Goal: Transaction & Acquisition: Purchase product/service

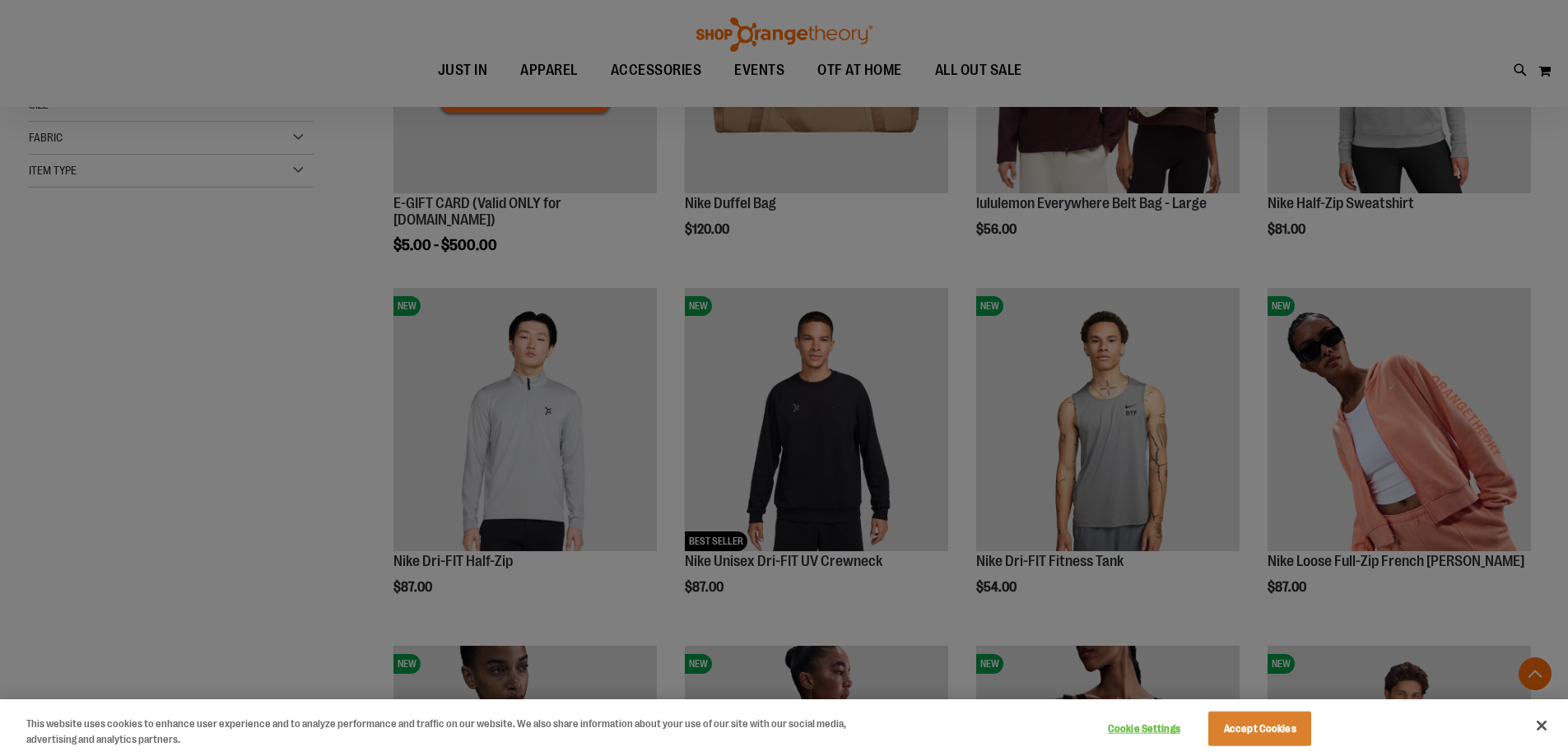
scroll to position [411, 0]
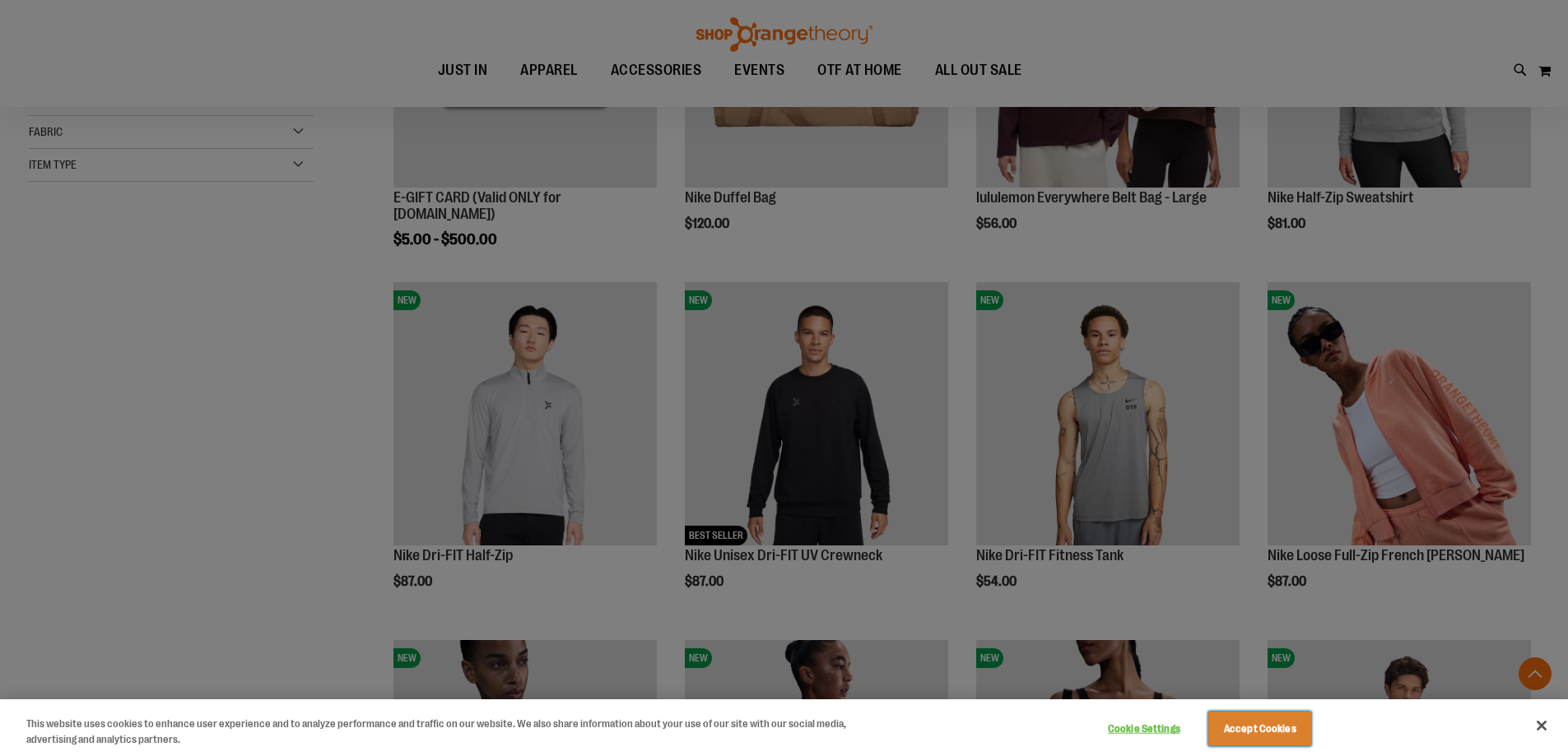
click at [1291, 734] on button "Accept Cookies" at bounding box center [1260, 730] width 103 height 35
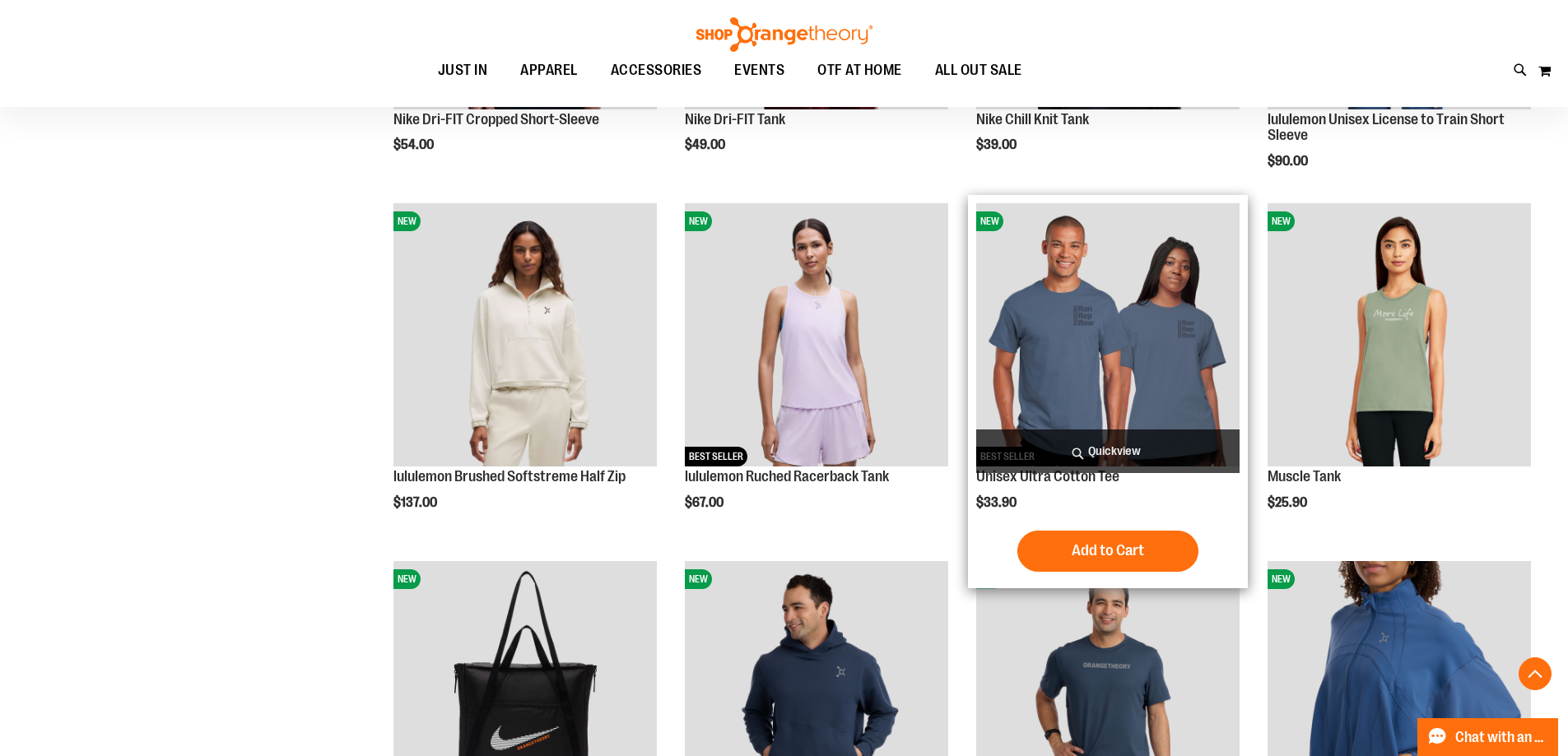
scroll to position [1234, 0]
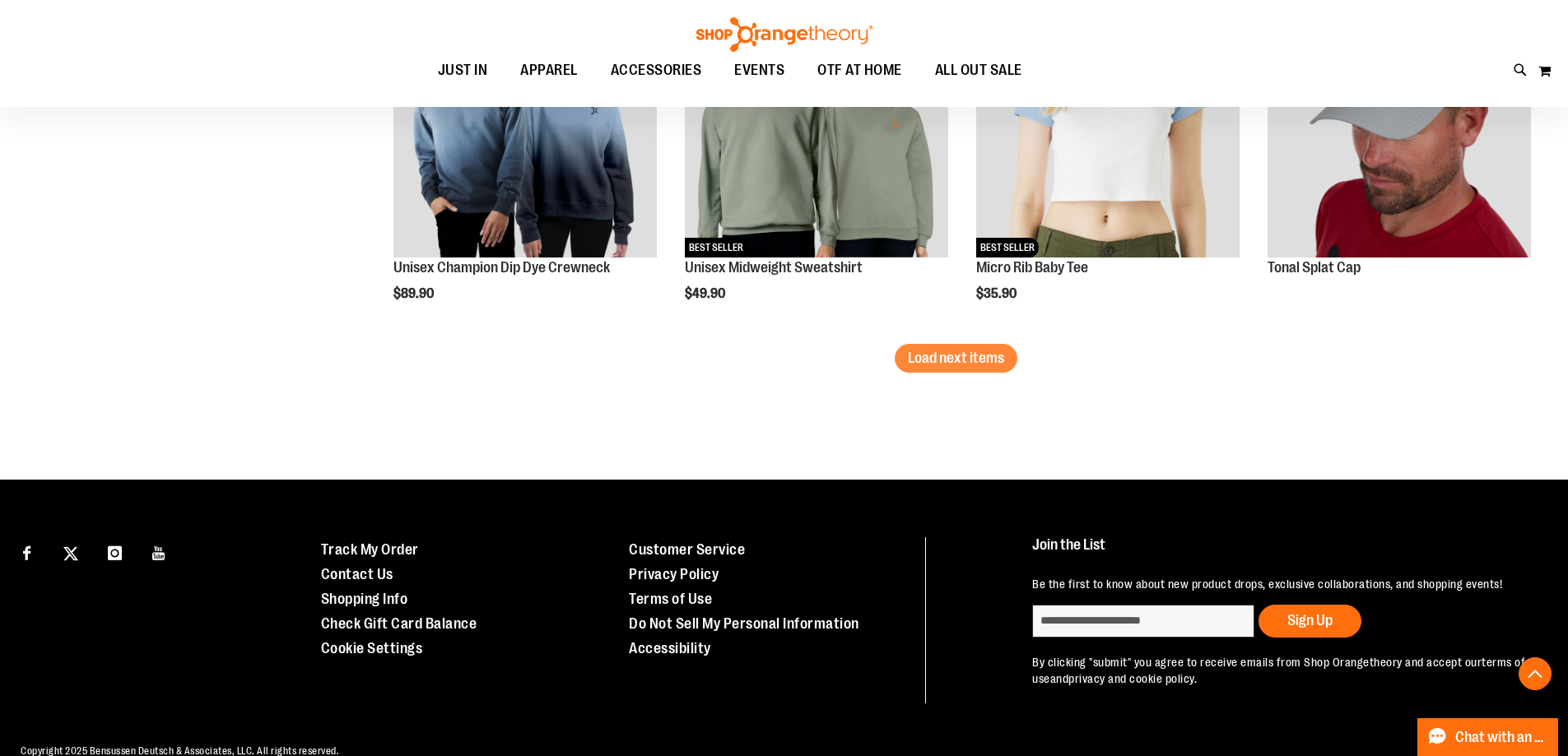
scroll to position [3210, 0]
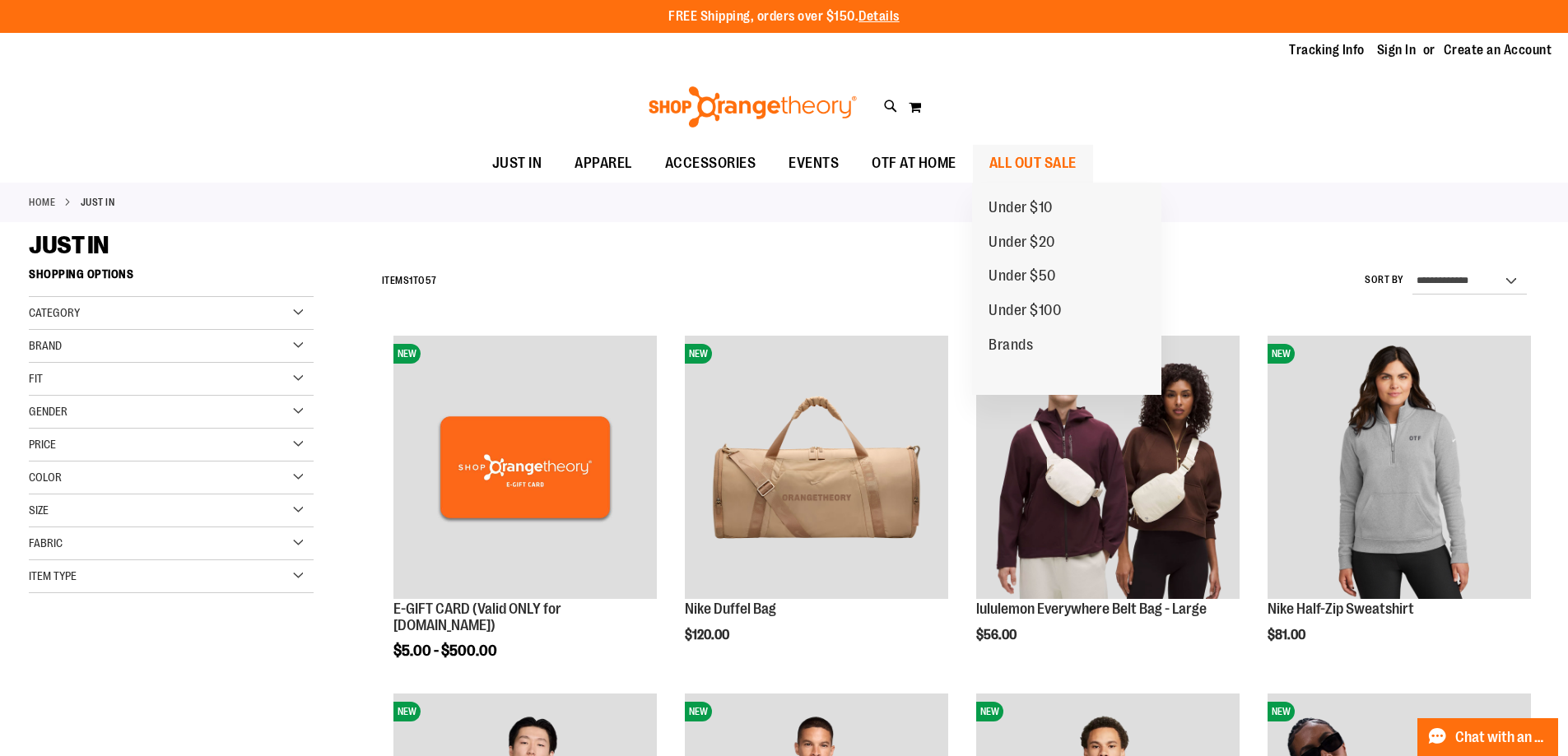
click at [1046, 160] on span "ALL OUT SALE" at bounding box center [1033, 163] width 87 height 37
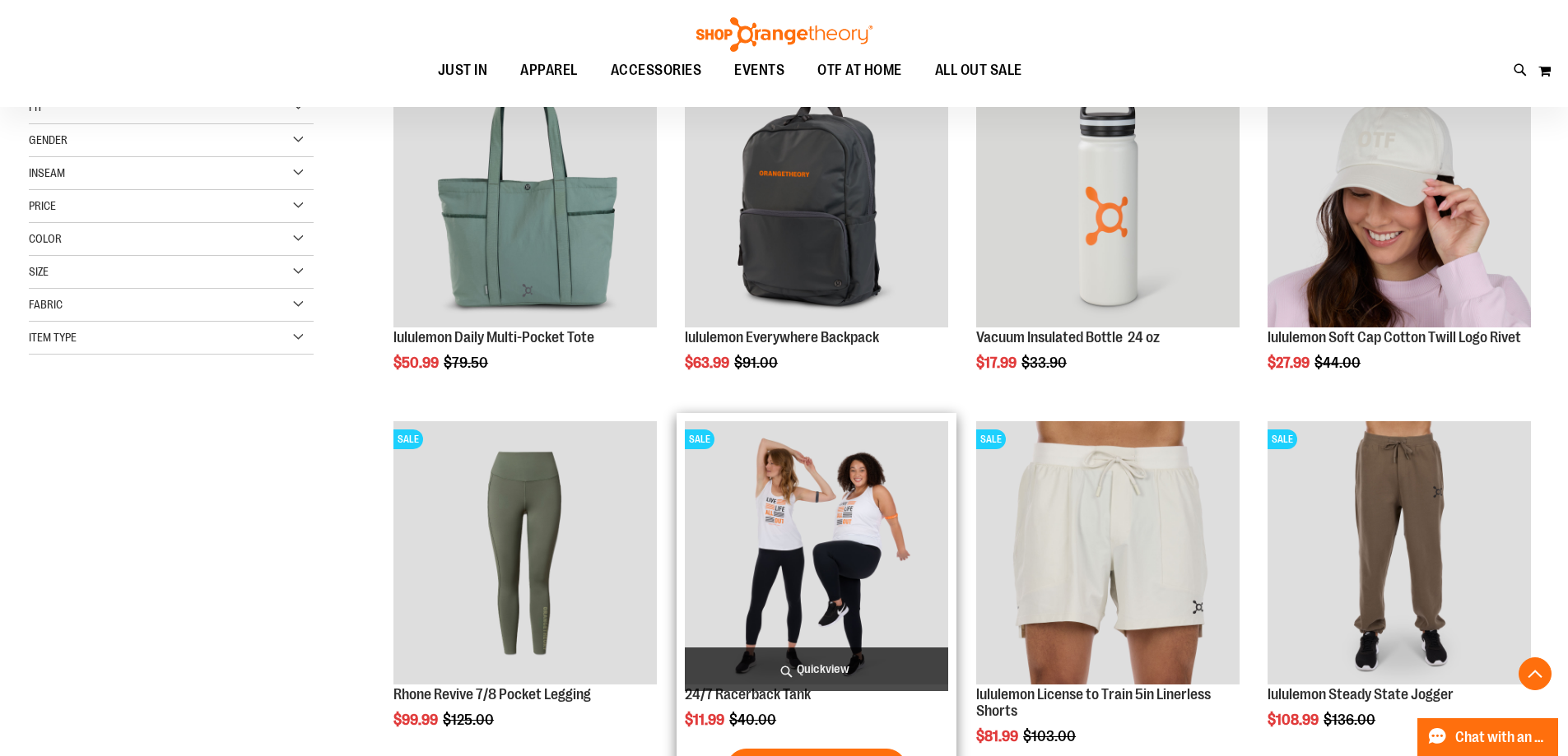
scroll to position [246, 0]
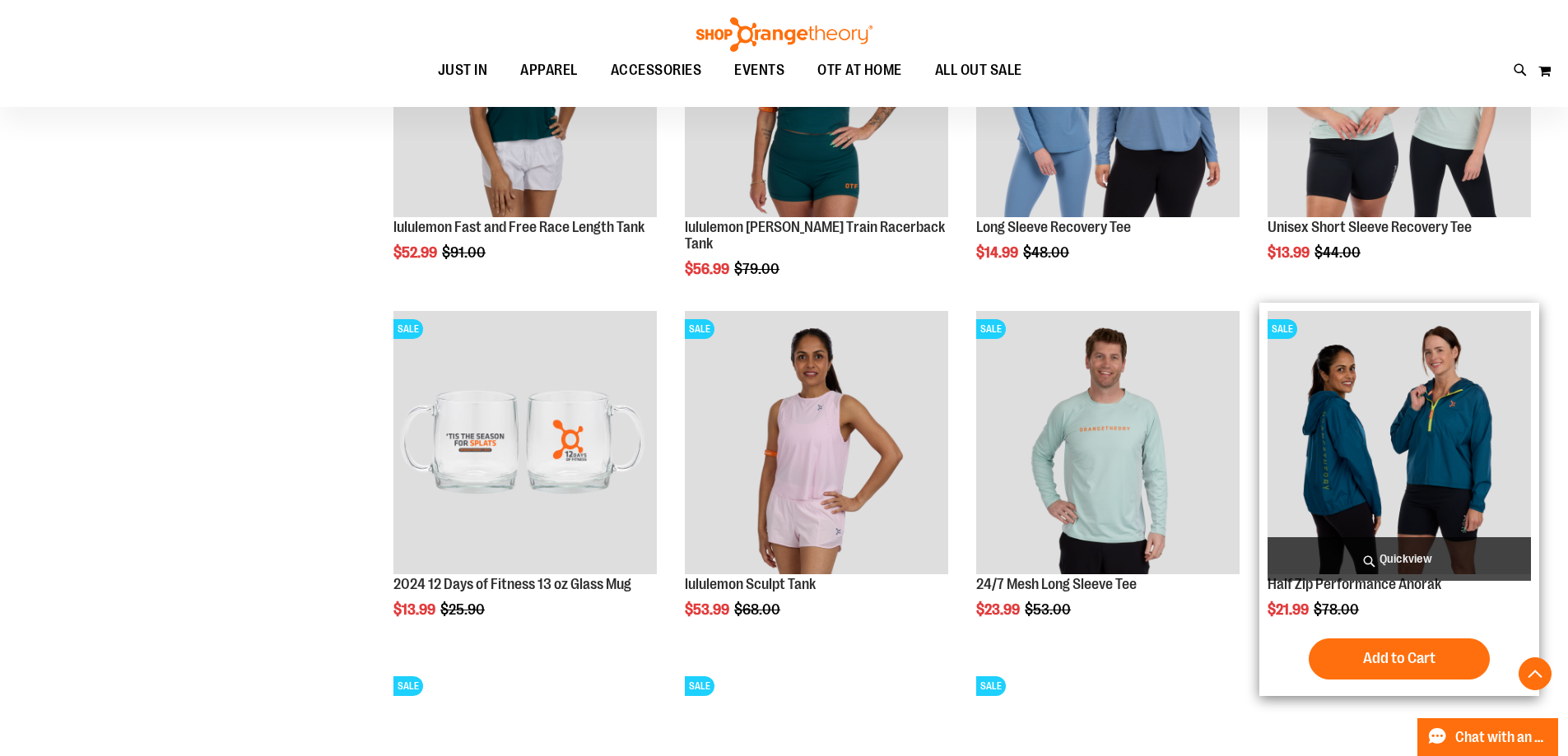
scroll to position [1481, 0]
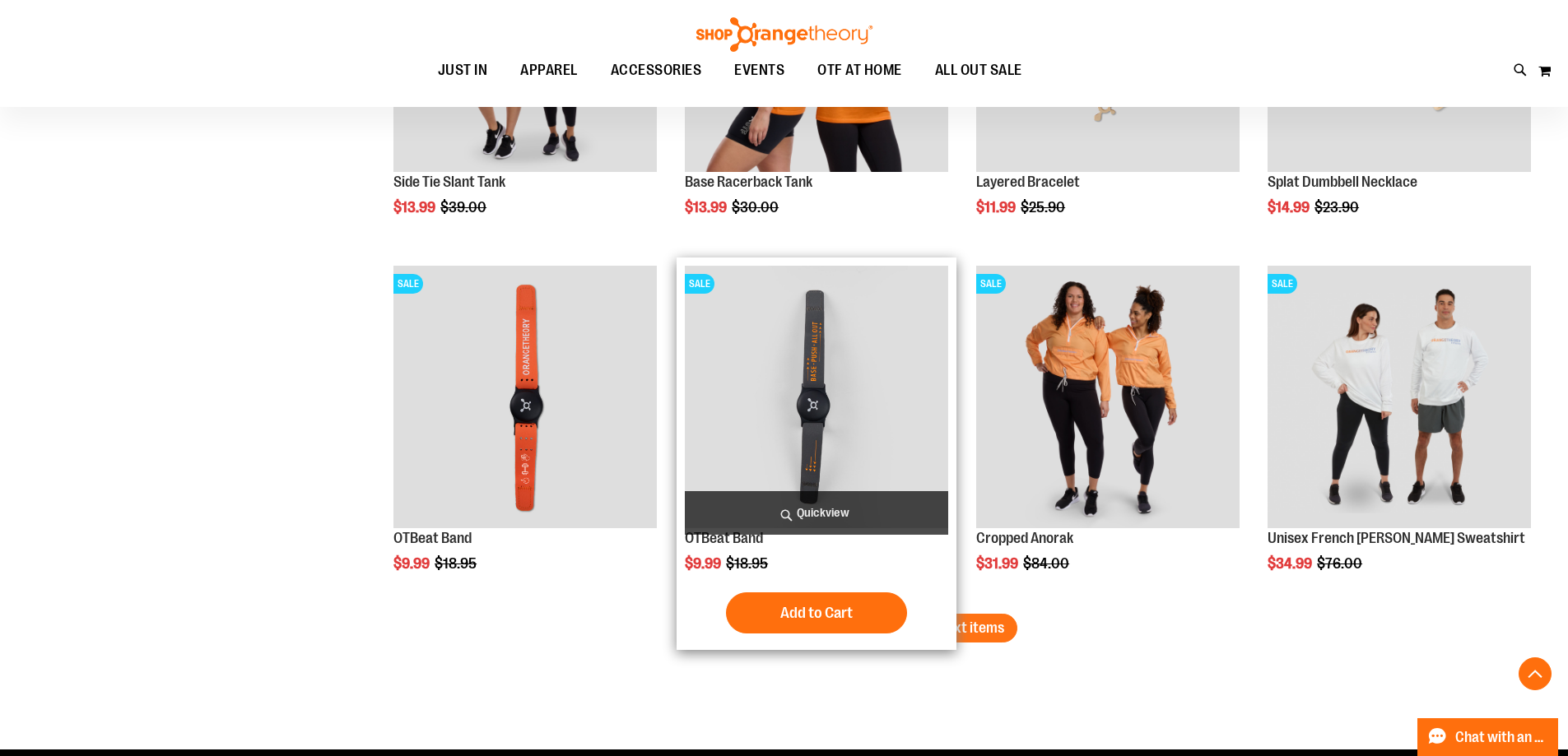
scroll to position [2963, 0]
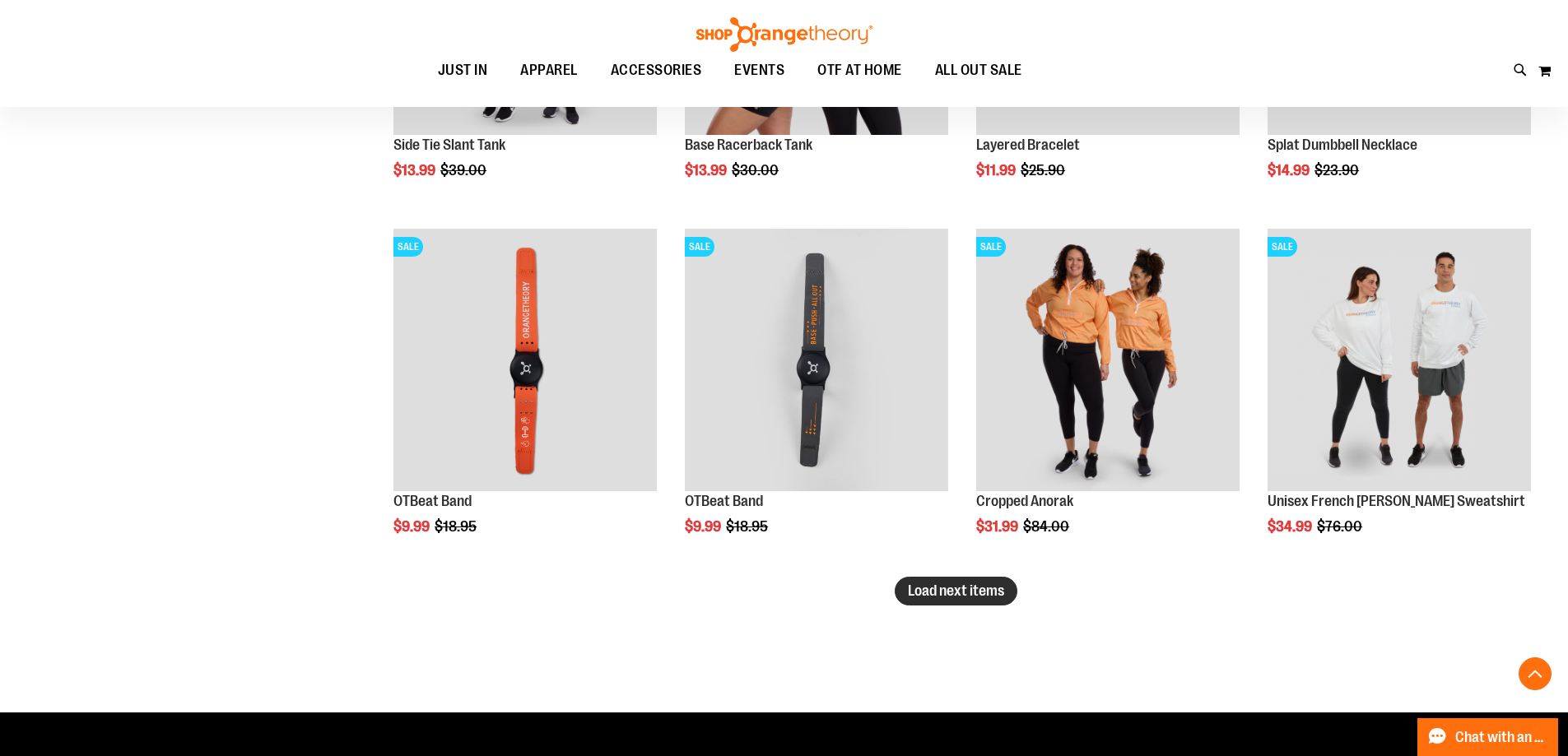
click at [939, 594] on span "Load next items" at bounding box center [955, 591] width 96 height 17
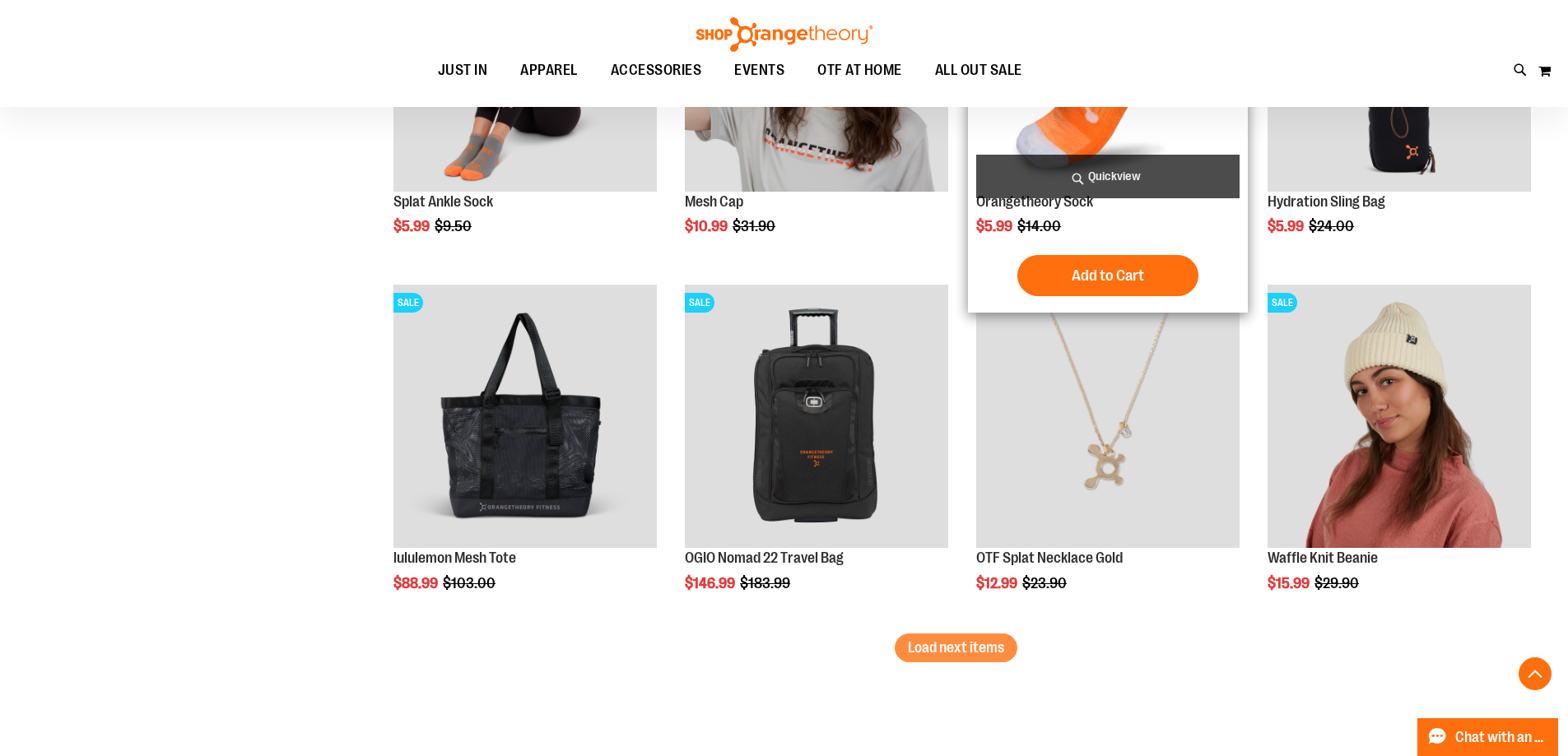
scroll to position [4115, 0]
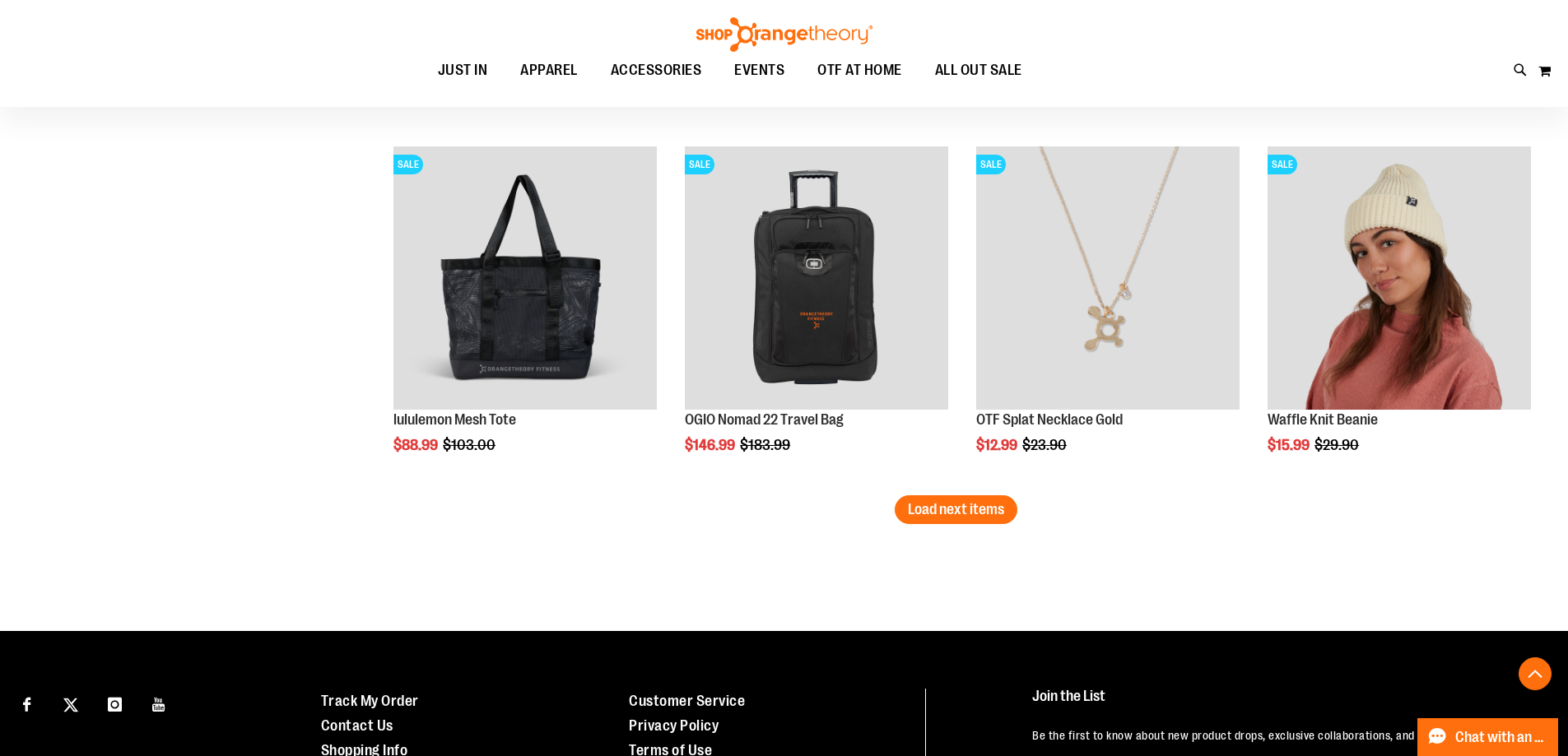
click at [926, 509] on span "Load next items" at bounding box center [955, 509] width 96 height 17
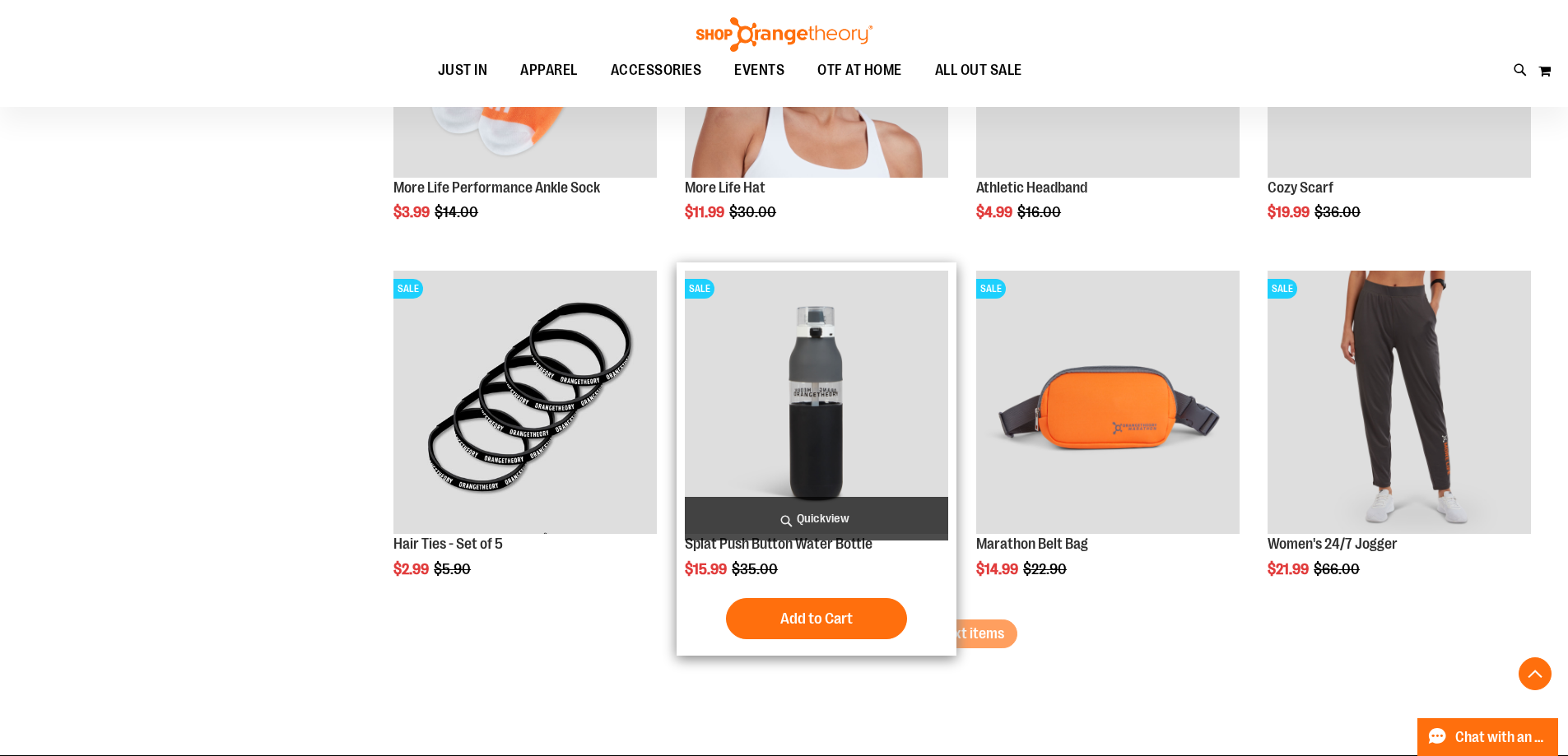
scroll to position [5103, 0]
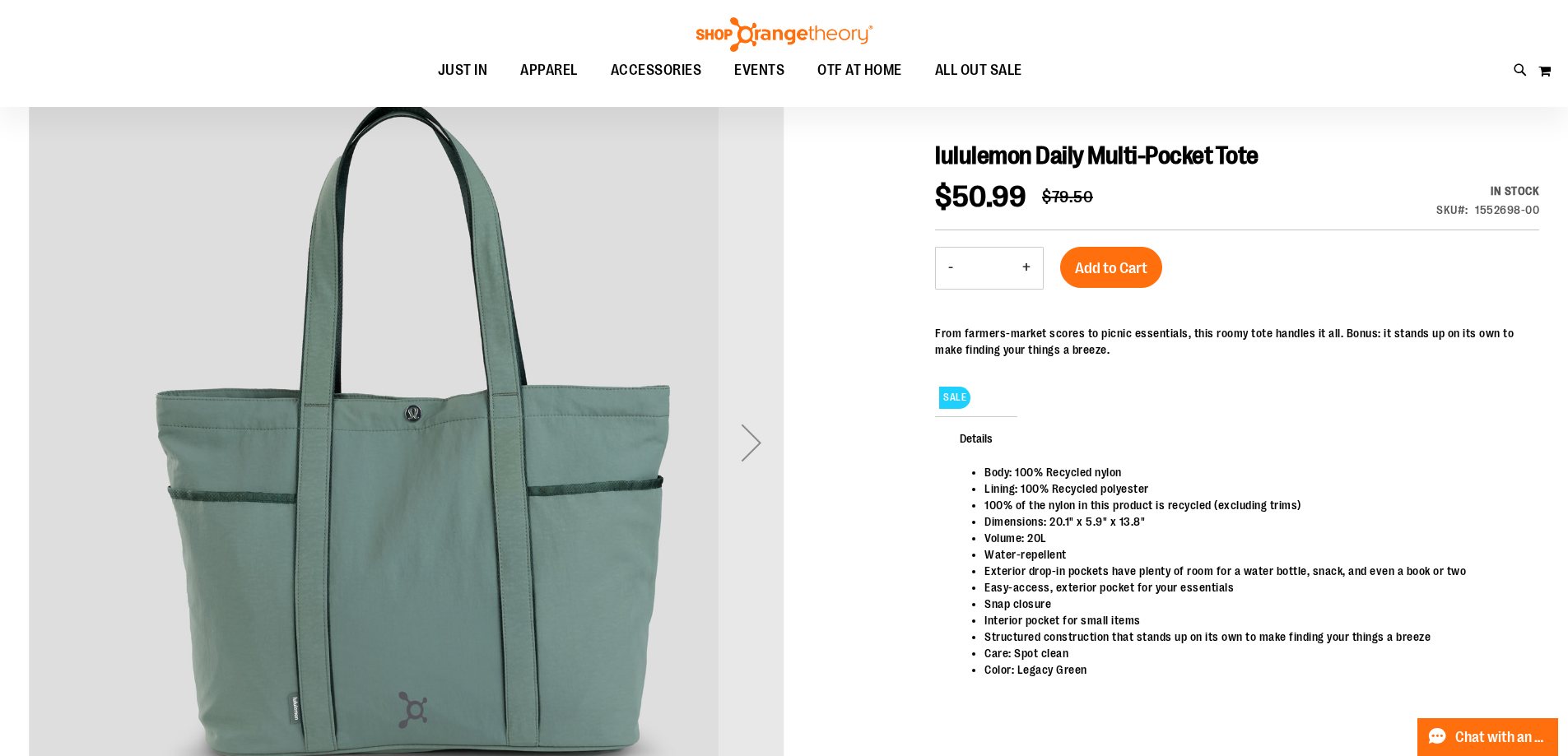
scroll to position [246, 0]
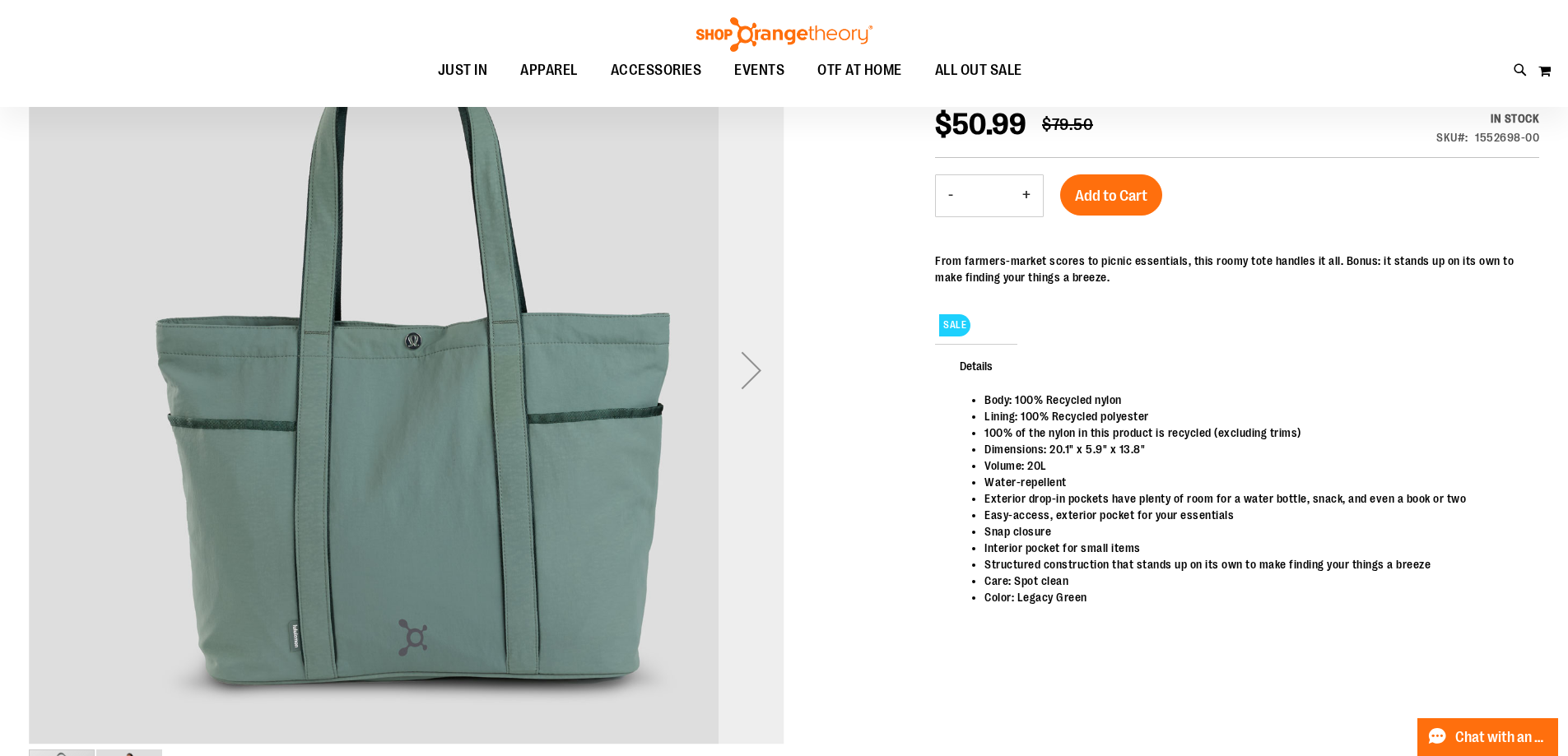
click at [759, 369] on div "Next" at bounding box center [752, 370] width 66 height 66
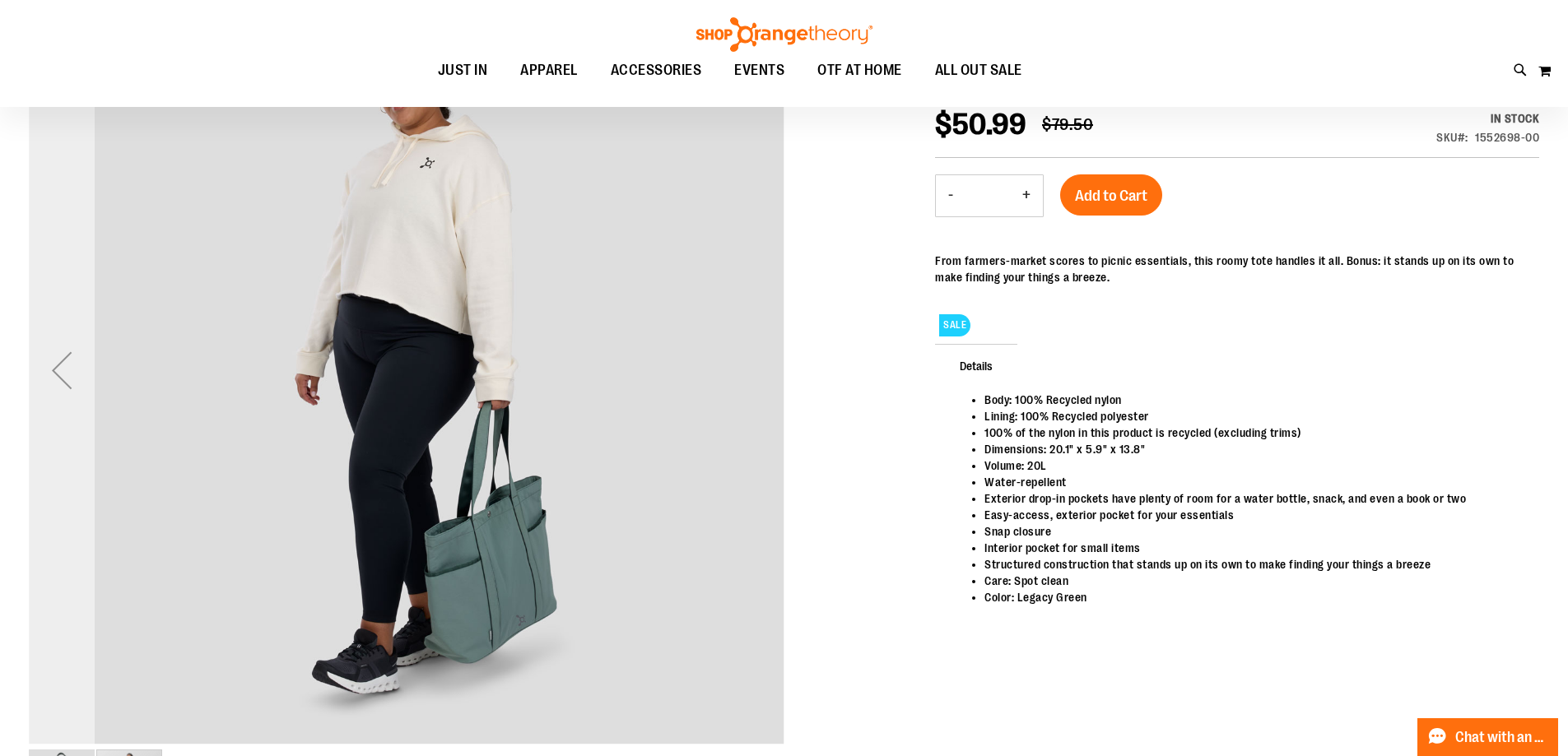
click at [73, 370] on div "Previous" at bounding box center [62, 370] width 66 height 66
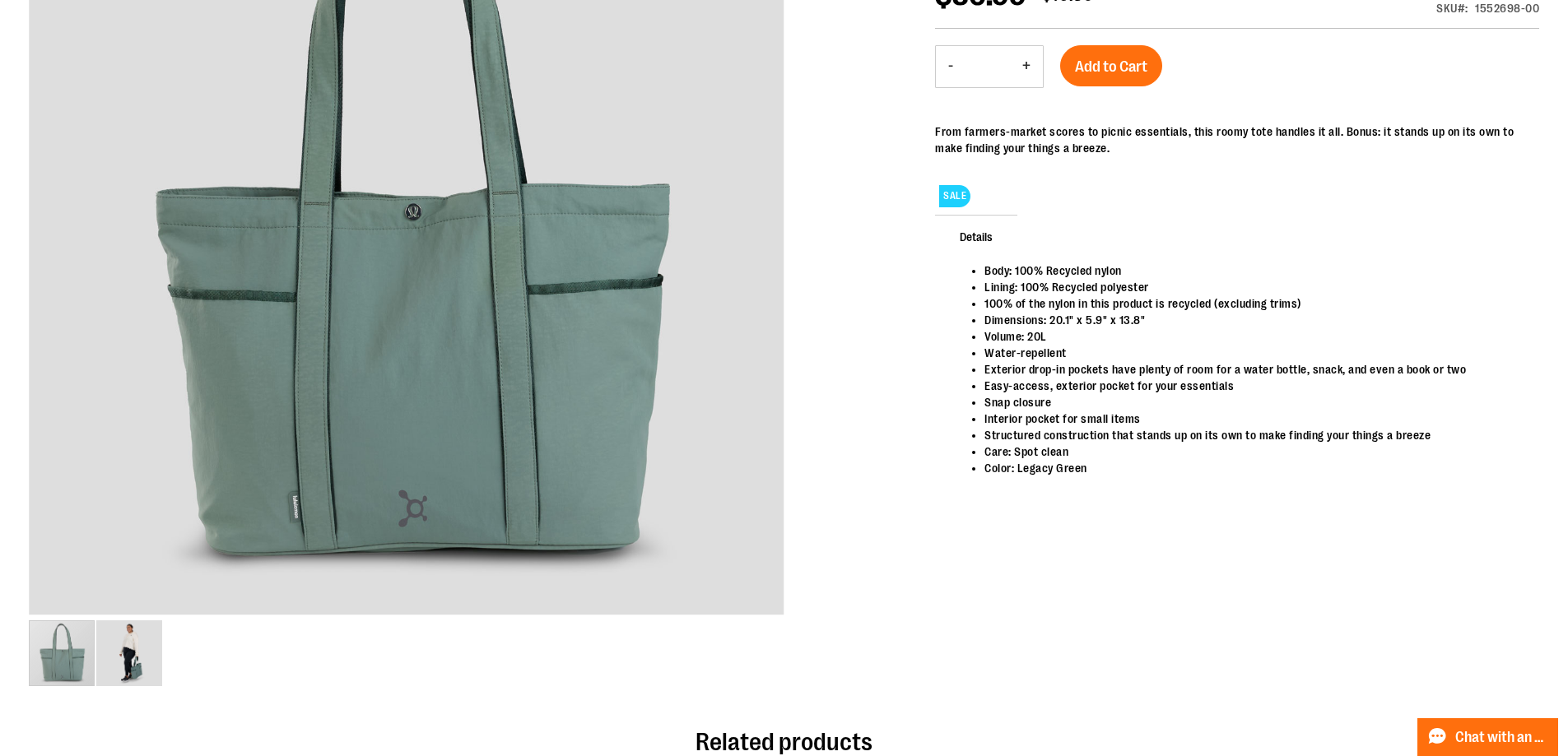
scroll to position [0, 0]
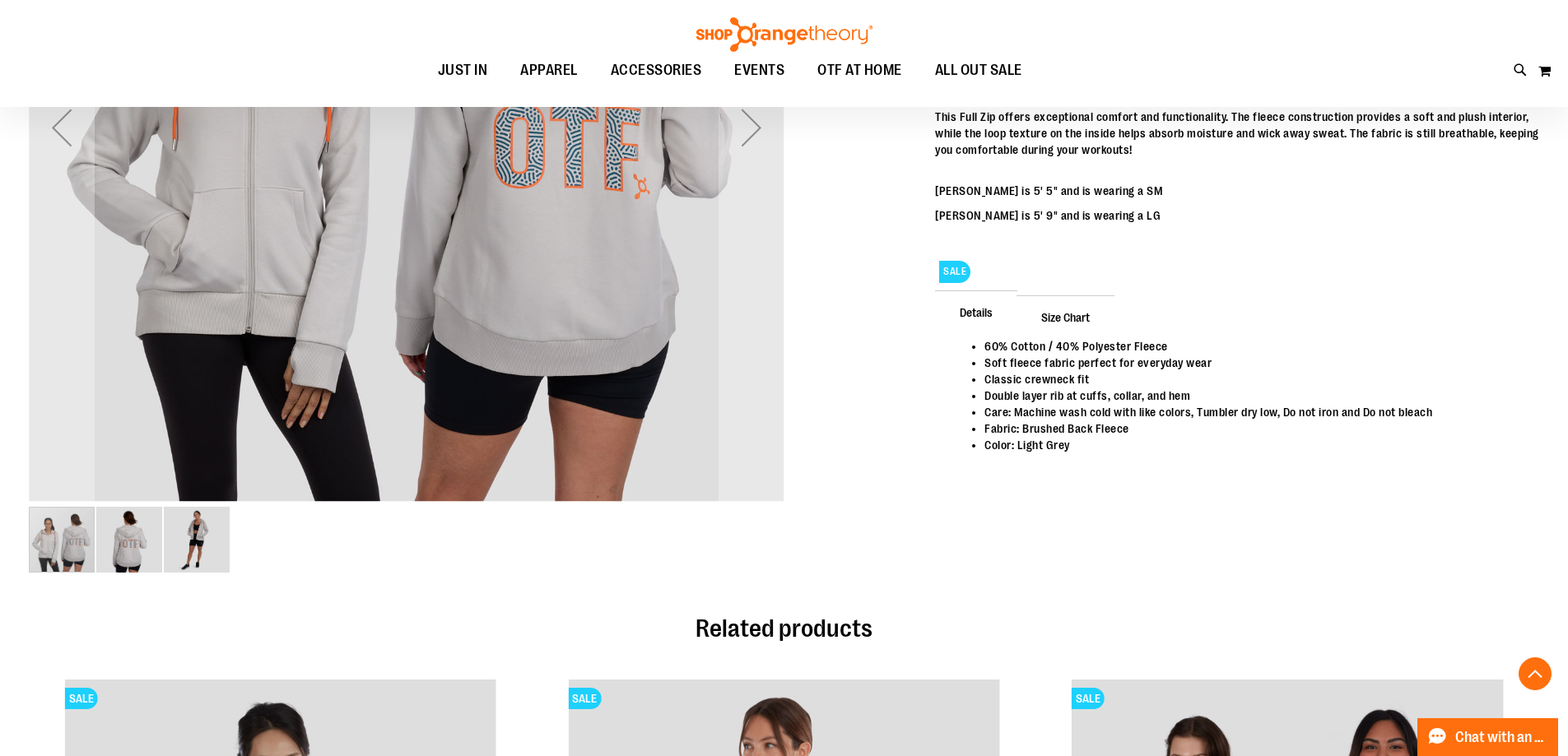
scroll to position [493, 0]
